Goal: Check status: Check status

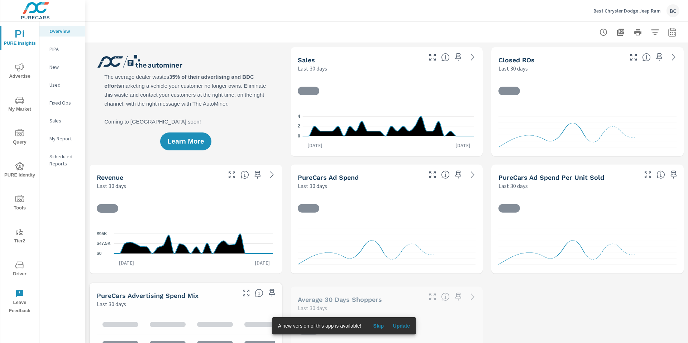
scroll to position [0, 0]
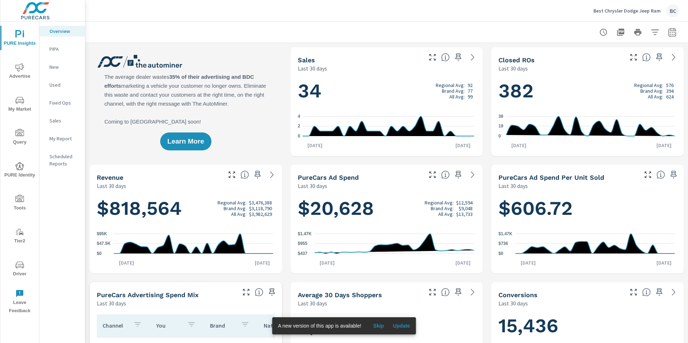
click at [668, 35] on icon "button" at bounding box center [672, 32] width 9 height 9
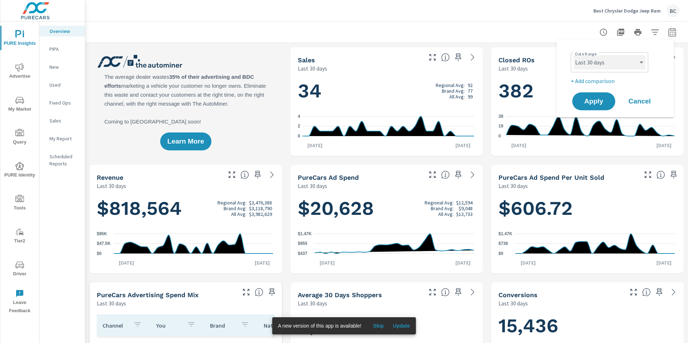
click at [608, 66] on select "Custom [DATE] Last week Last 7 days Last 14 days Last 30 days Last 45 days Last…" at bounding box center [610, 62] width 72 height 14
click at [574, 55] on select "Custom [DATE] Last week Last 7 days Last 14 days Last 30 days Last 45 days Last…" at bounding box center [610, 62] width 72 height 14
select select "Last month"
click at [584, 106] on button "Apply" at bounding box center [594, 101] width 44 height 19
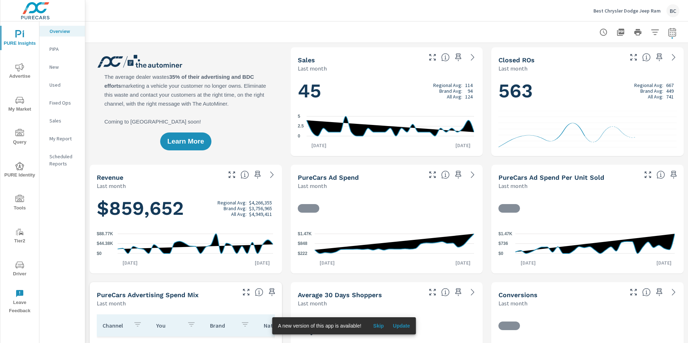
scroll to position [0, 0]
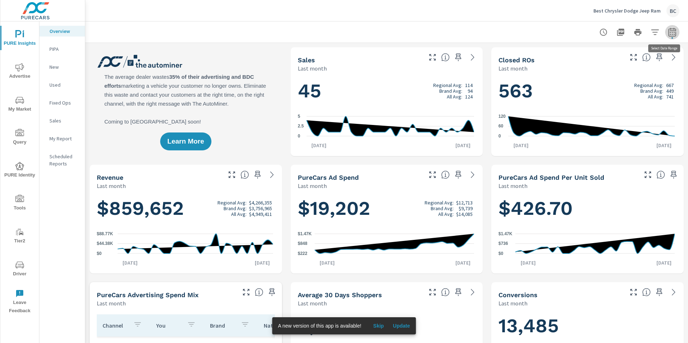
click at [670, 34] on icon "button" at bounding box center [672, 33] width 5 height 3
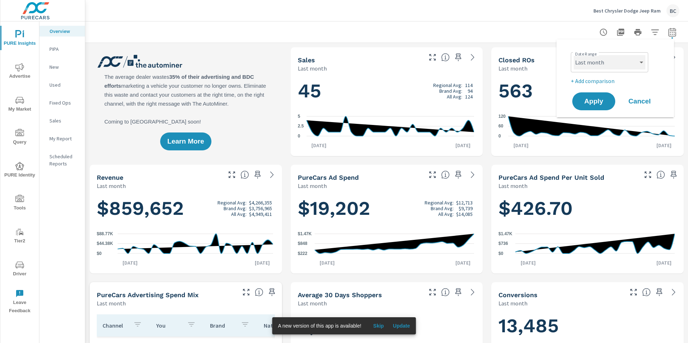
click at [624, 63] on select "Custom [DATE] Last week Last 7 days Last 14 days Last 30 days Last 45 days Last…" at bounding box center [610, 62] width 72 height 14
click at [574, 55] on select "Custom [DATE] Last week Last 7 days Last 14 days Last 30 days Last 45 days Last…" at bounding box center [610, 62] width 72 height 14
select select "Last 30 days"
click at [601, 106] on button "Apply" at bounding box center [594, 101] width 44 height 19
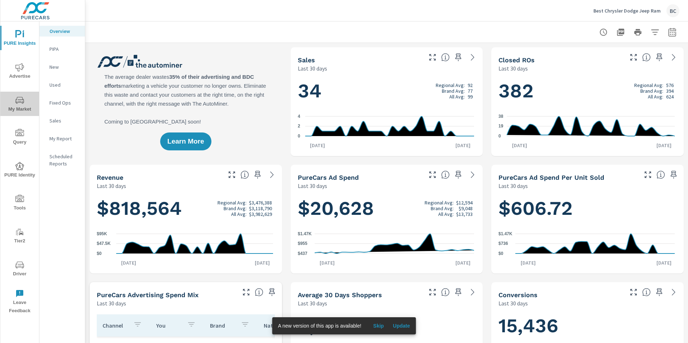
click at [24, 108] on span "My Market" at bounding box center [20, 105] width 34 height 18
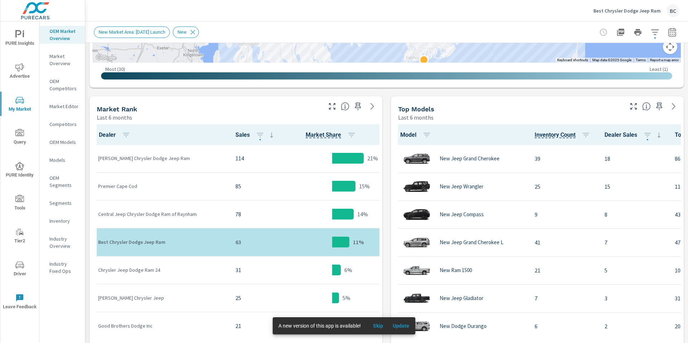
scroll to position [307, 0]
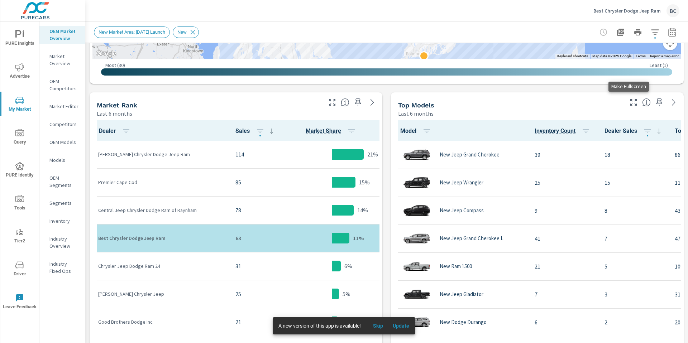
click at [630, 100] on icon "button" at bounding box center [633, 102] width 6 height 6
